Goal: Register for event/course

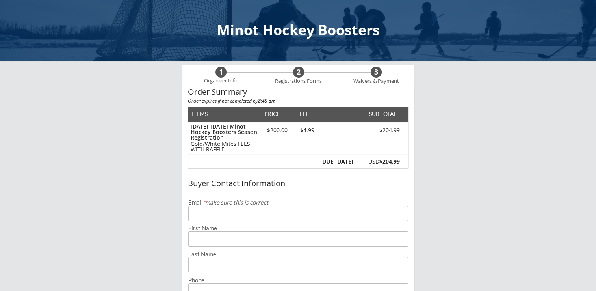
click at [268, 218] on input "email" at bounding box center [298, 213] width 220 height 15
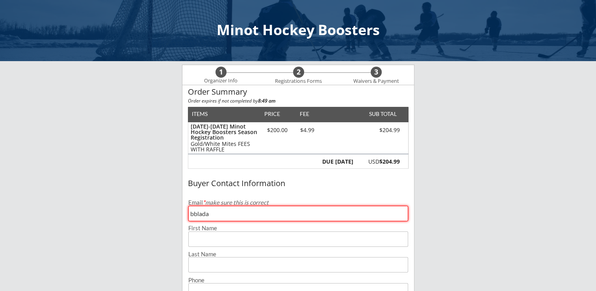
type input "[EMAIL_ADDRESS][DOMAIN_NAME]"
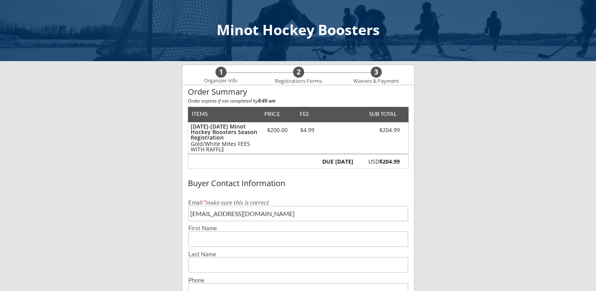
click at [248, 242] on input "input" at bounding box center [298, 238] width 220 height 15
type input "[PERSON_NAME]"
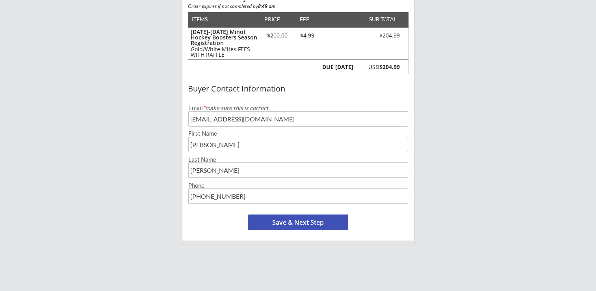
scroll to position [96, 0]
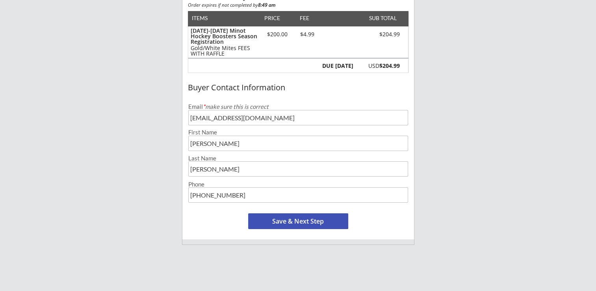
type input "[PHONE_NUMBER]"
click at [329, 222] on button "Save & Next Step" at bounding box center [298, 221] width 100 height 16
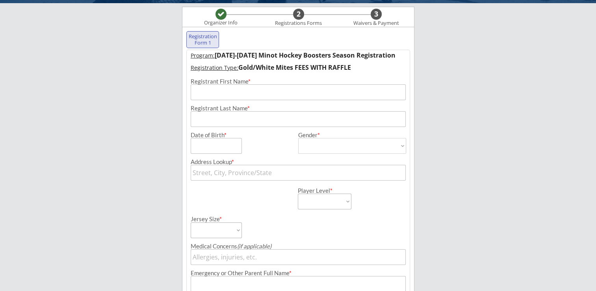
scroll to position [57, 0]
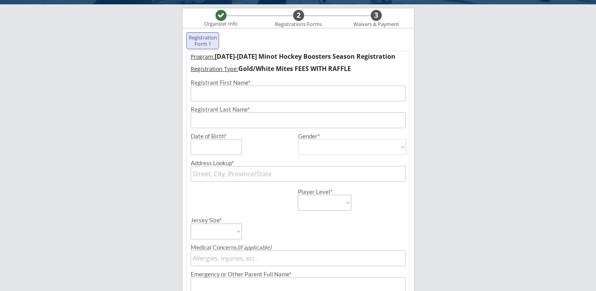
click at [240, 92] on input "input" at bounding box center [298, 94] width 215 height 16
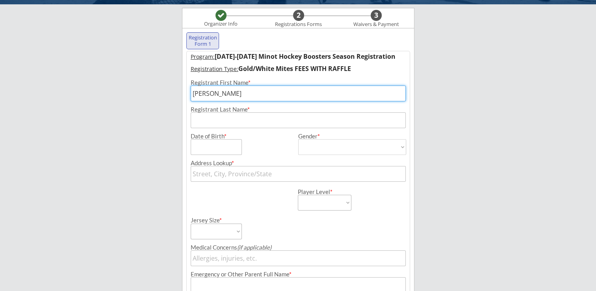
type input "[PERSON_NAME]"
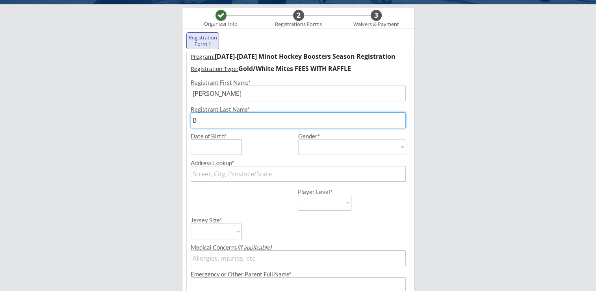
type input "B"
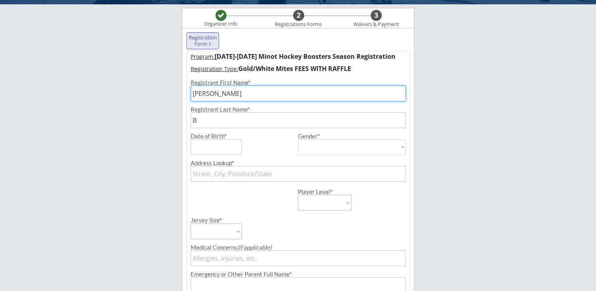
drag, startPoint x: 240, startPoint y: 92, endPoint x: 174, endPoint y: 95, distance: 66.3
click at [174, 95] on div "Minot Hockey Boosters Organizer Info 2 Registrations Forms 3 Waivers & Payment …" at bounding box center [298, 233] width 596 height 580
type input "[PERSON_NAME]"
click at [204, 125] on input "input" at bounding box center [298, 120] width 215 height 16
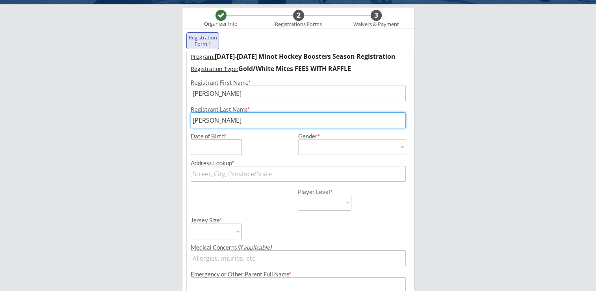
type input "[PERSON_NAME]"
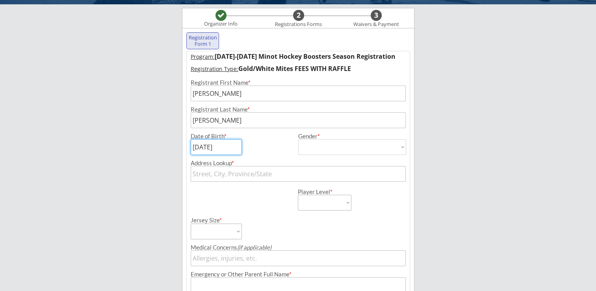
type input "[DATE]"
click at [348, 148] on select "[DEMOGRAPHIC_DATA] [DEMOGRAPHIC_DATA]" at bounding box center [352, 147] width 108 height 16
select select ""[DEMOGRAPHIC_DATA]""
click at [298, 139] on select "[DEMOGRAPHIC_DATA] [DEMOGRAPHIC_DATA]" at bounding box center [352, 147] width 108 height 16
type input "[DEMOGRAPHIC_DATA]"
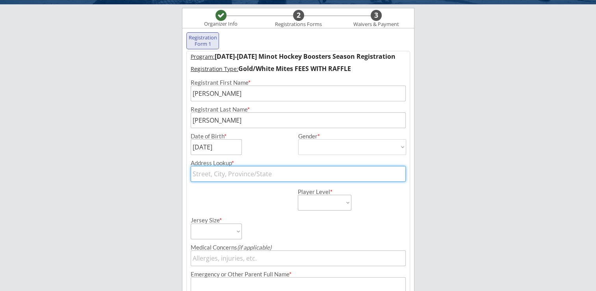
click at [268, 174] on input "text" at bounding box center [298, 174] width 215 height 16
type input "506"
type input "[STREET_ADDRESS]"
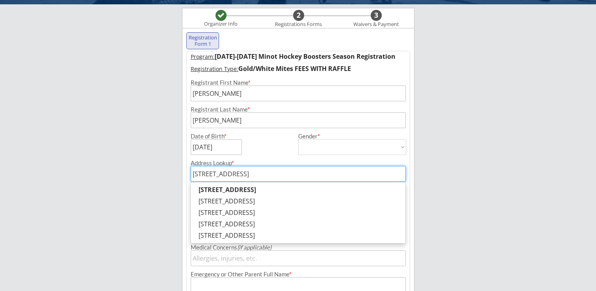
click at [268, 174] on input "[STREET_ADDRESS]" at bounding box center [298, 174] width 215 height 16
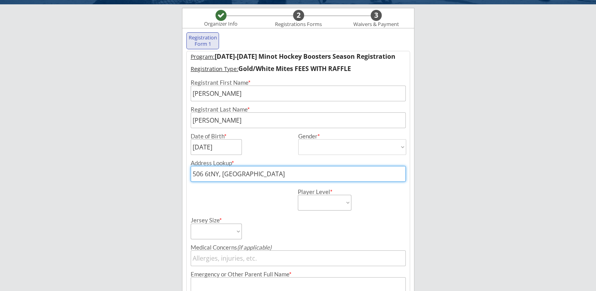
click at [268, 174] on input "506 6tNY, [GEOGRAPHIC_DATA]" at bounding box center [298, 174] width 215 height 16
type input "506 6t"
type input "[STREET_ADDRESS]"
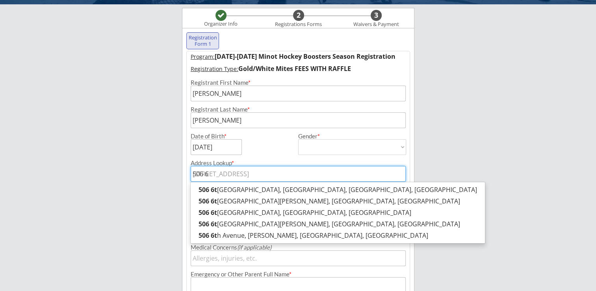
type input "506"
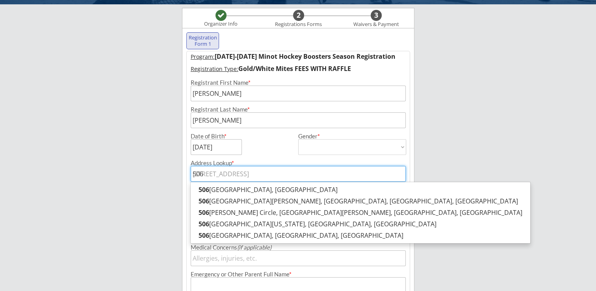
type input "506 1"
type input "[STREET_ADDRESS]"
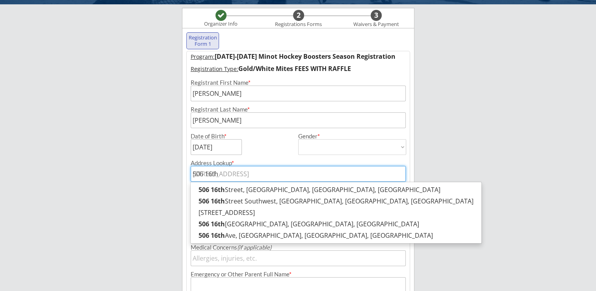
type input "506 16th"
type input "506 16th A"
type input "[STREET_ADDRESS]"
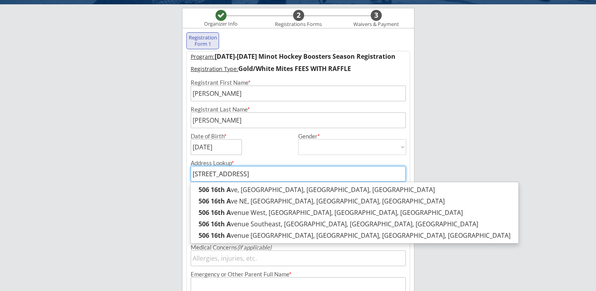
type input "[STREET_ADDRESS]"
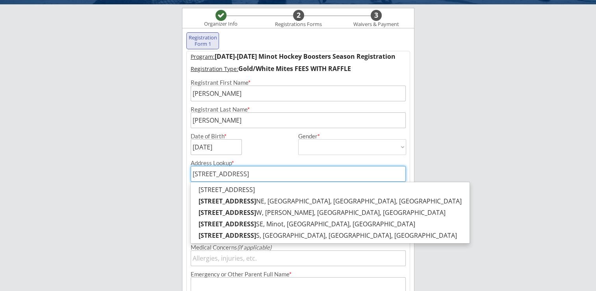
type input "[STREET_ADDRESS]"
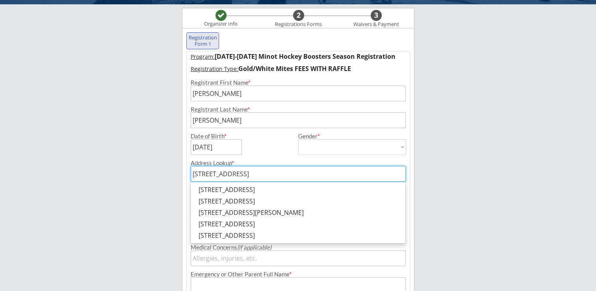
type input "[STREET_ADDRESS]"
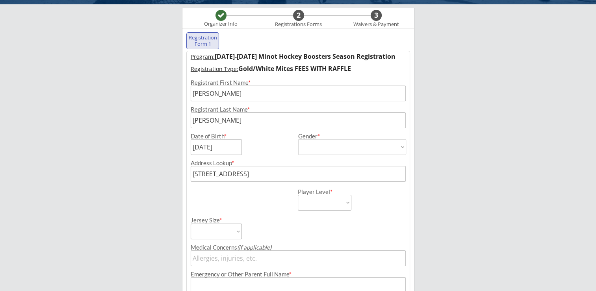
click at [491, 151] on div "Minot Hockey Boosters Organizer Info 2 Registrations Forms 3 Waivers & Payment …" at bounding box center [298, 233] width 596 height 580
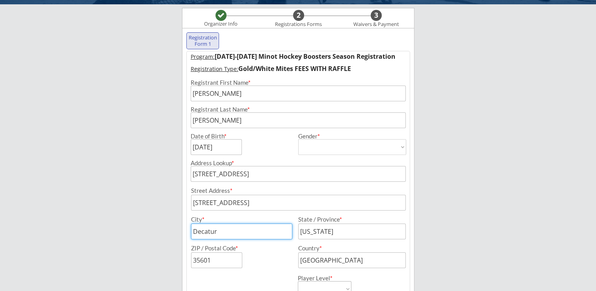
click at [259, 233] on input "input" at bounding box center [241, 232] width 101 height 16
drag, startPoint x: 259, startPoint y: 233, endPoint x: 168, endPoint y: 238, distance: 91.2
click at [168, 238] on div "Minot Hockey Boosters Organizer Info 2 Registrations Forms 3 Waivers & Payment …" at bounding box center [298, 276] width 596 height 667
type input "Minot"
click at [377, 217] on div "State / Province *" at bounding box center [347, 219] width 98 height 6
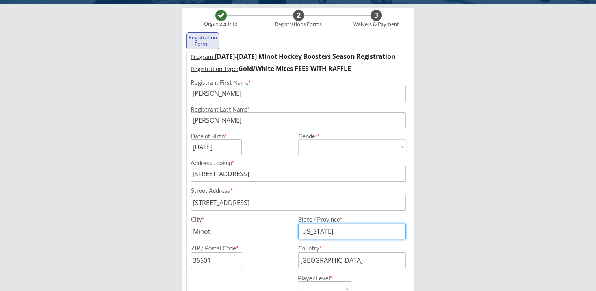
drag, startPoint x: 345, startPoint y: 233, endPoint x: 259, endPoint y: 231, distance: 86.0
click at [259, 231] on div "City * State / Province *" at bounding box center [298, 227] width 223 height 23
type input "[US_STATE]"
click at [226, 255] on input "input" at bounding box center [216, 260] width 51 height 16
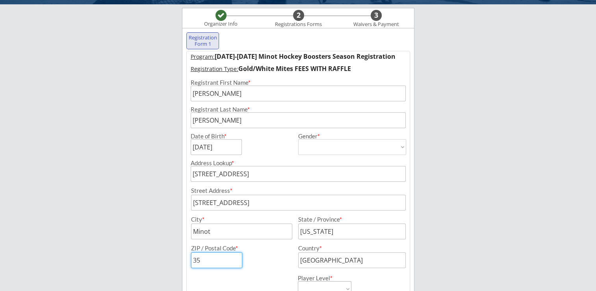
type input "3"
click at [457, 220] on div "Minot Hockey Boosters Organizer Info 2 Registrations Forms 3 Waivers & Payment …" at bounding box center [298, 276] width 596 height 667
click at [226, 261] on input "input" at bounding box center [216, 260] width 51 height 16
type input "58701"
click at [343, 258] on input "input" at bounding box center [352, 260] width 108 height 16
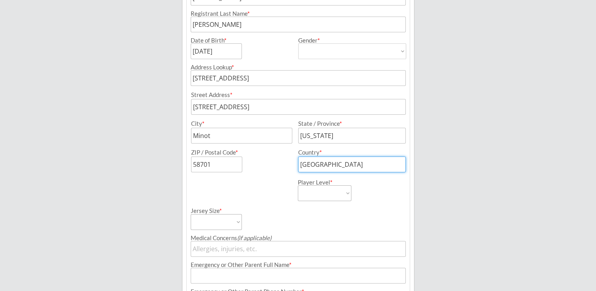
scroll to position [180, 0]
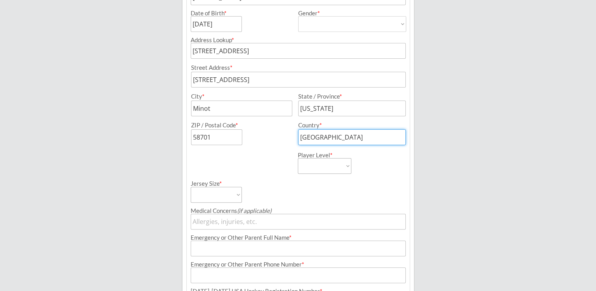
click at [339, 164] on select "Learn to Play Boys Learn to Play Girls Maroon Mites Gold/White Mites Squirts Pe…" at bounding box center [325, 166] width 54 height 16
select select ""Gold/White Mites""
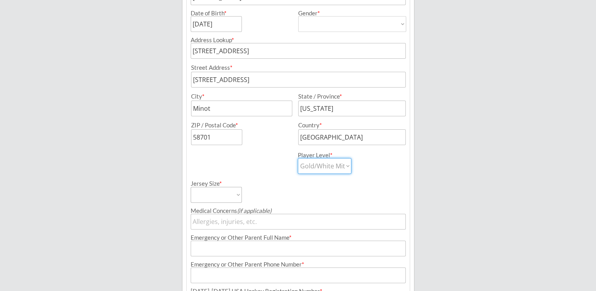
click at [298, 158] on select "Learn to Play Boys Learn to Play Girls Maroon Mites Gold/White Mites Squirts Pe…" at bounding box center [325, 166] width 54 height 16
click at [233, 199] on select "Adult Small Adult Medium Adult Large Adult XL Goalie Cut" at bounding box center [216, 195] width 51 height 16
select select ""Adult Medium""
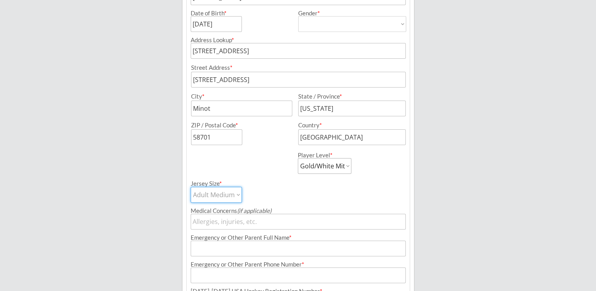
click at [191, 187] on select "Adult Small Adult Medium Adult Large Adult XL Goalie Cut" at bounding box center [216, 195] width 51 height 16
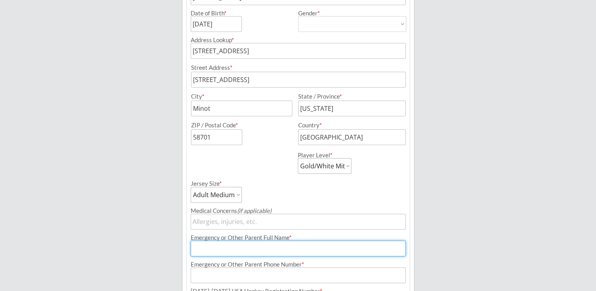
click at [250, 245] on input "input" at bounding box center [298, 248] width 215 height 16
type input "[PERSON_NAME]"
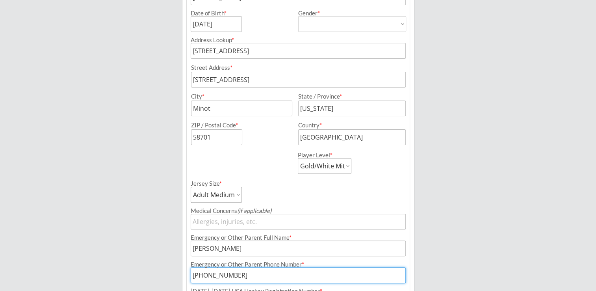
type input "[PHONE_NUMBER]"
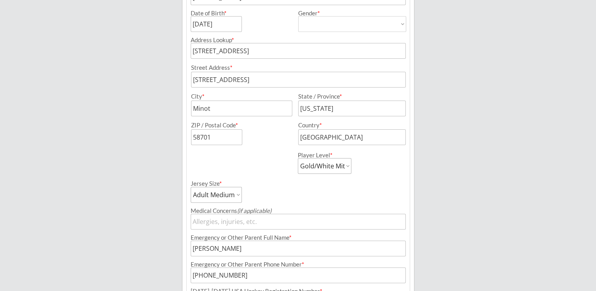
scroll to position [336, 0]
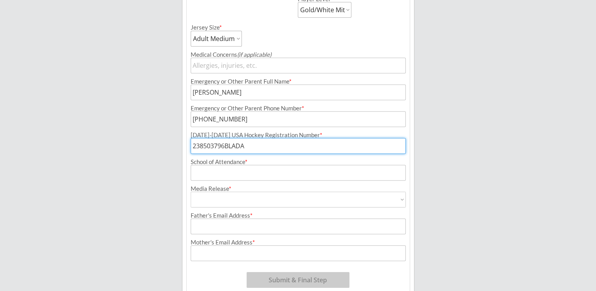
type input "238503796BLADA"
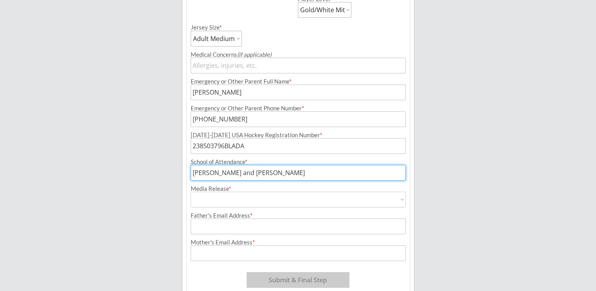
type input "[PERSON_NAME] and [PERSON_NAME]"
click at [394, 201] on select "Yes No" at bounding box center [298, 200] width 215 height 16
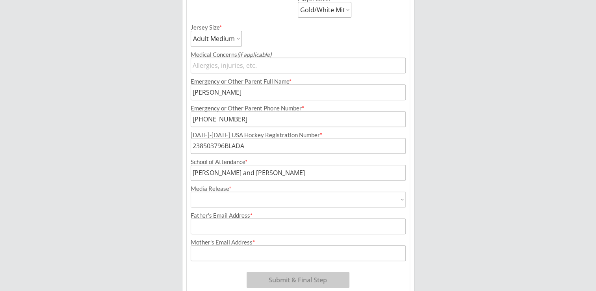
select select ""Yes""
click at [191, 192] on select "Yes No" at bounding box center [298, 200] width 215 height 16
type input "Yes"
click at [300, 231] on input "input" at bounding box center [298, 226] width 215 height 16
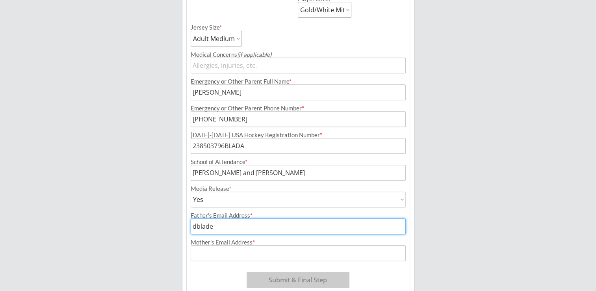
type input "[EMAIL_ADDRESS][DOMAIN_NAME]"
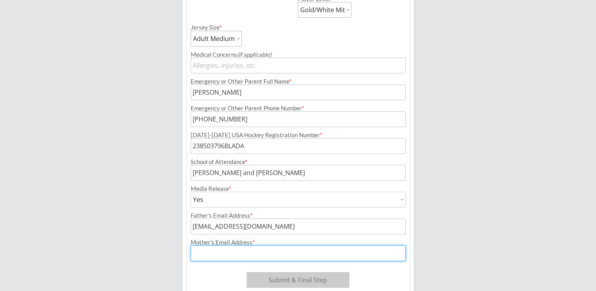
click at [283, 252] on input "input" at bounding box center [298, 253] width 215 height 16
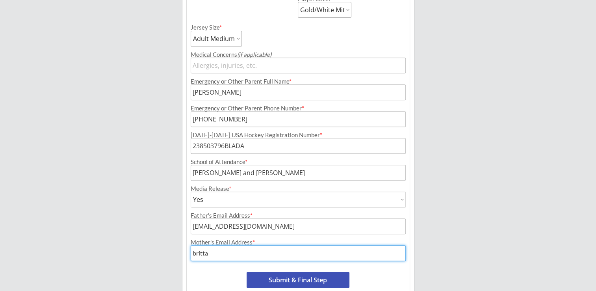
type input "[EMAIL_ADDRESS][PERSON_NAME][DOMAIN_NAME]"
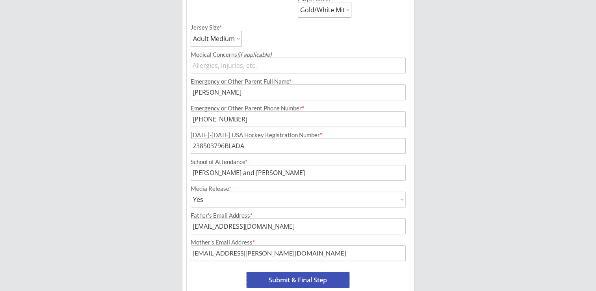
click at [325, 280] on button "Submit & Final Step" at bounding box center [298, 280] width 103 height 16
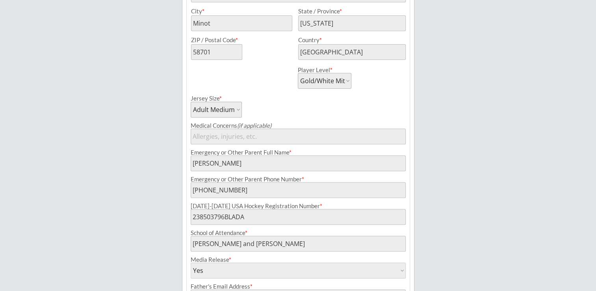
scroll to position [350, 0]
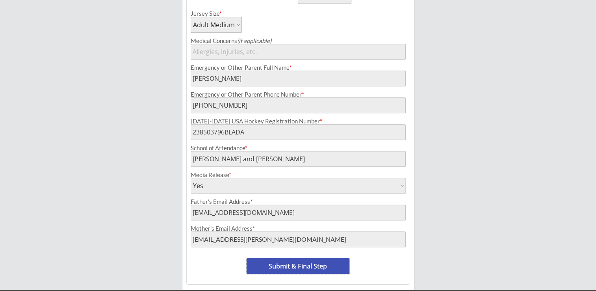
click at [285, 264] on button "Submit & Final Step" at bounding box center [298, 266] width 103 height 16
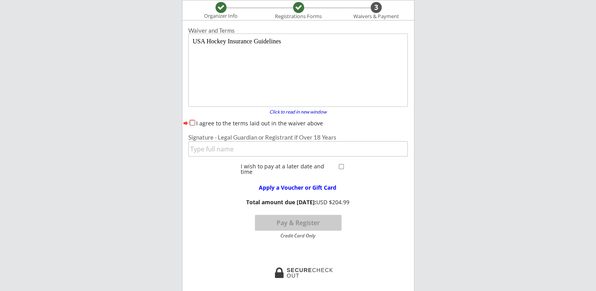
scroll to position [0, 0]
click at [192, 122] on input "I agree to the terms laid out in the waiver above" at bounding box center [192, 122] width 5 height 5
checkbox input "true"
click at [266, 152] on input "input" at bounding box center [298, 148] width 220 height 15
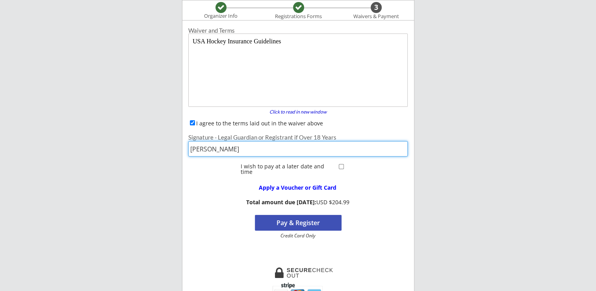
type input "[PERSON_NAME]"
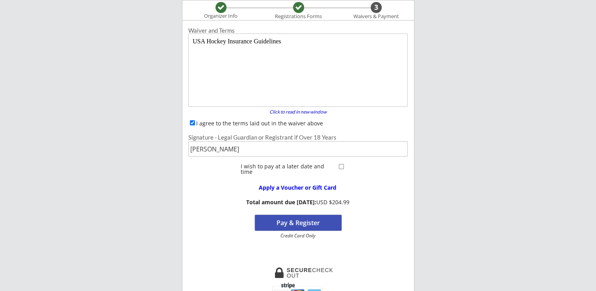
click at [315, 224] on button "Pay & Register" at bounding box center [298, 223] width 87 height 16
click at [341, 164] on input "checkbox" at bounding box center [341, 166] width 5 height 5
checkbox input "true"
click at [314, 225] on button "Register" at bounding box center [298, 223] width 87 height 16
